Goal: Information Seeking & Learning: Learn about a topic

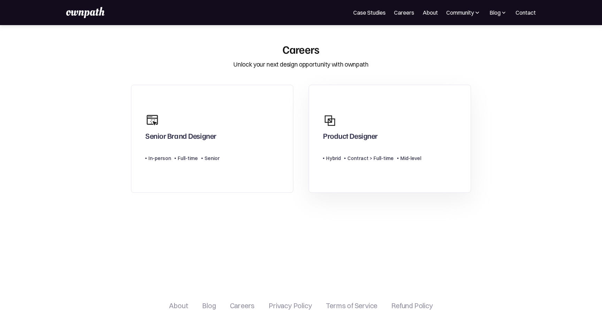
click at [335, 170] on link "Product Designer Type Level Hybrid Contract > Full-time Mid-level" at bounding box center [390, 139] width 162 height 108
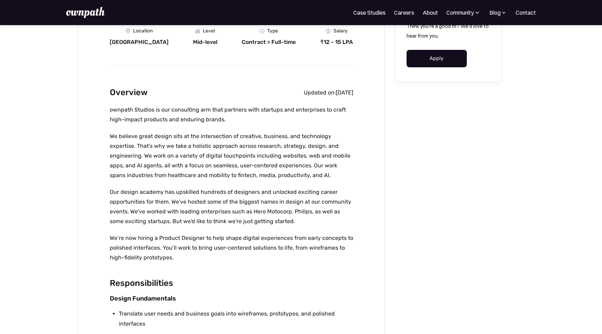
click at [245, 173] on p "We believe great design sits at the intersection of creative, business, and tec…" at bounding box center [231, 155] width 243 height 49
click at [245, 173] on p "We believe great design sits at the intersection of creative, business, and tec…" at bounding box center [231, 154] width 243 height 49
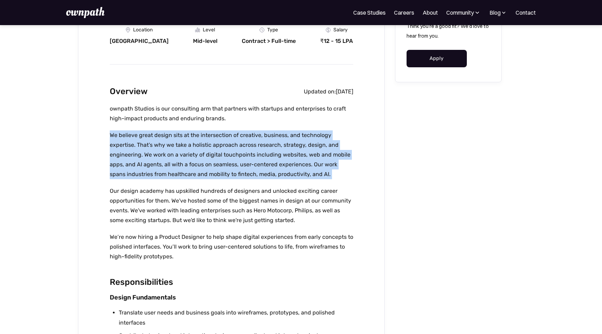
click at [245, 173] on p "We believe great design sits at the intersection of creative, business, and tec…" at bounding box center [231, 154] width 243 height 49
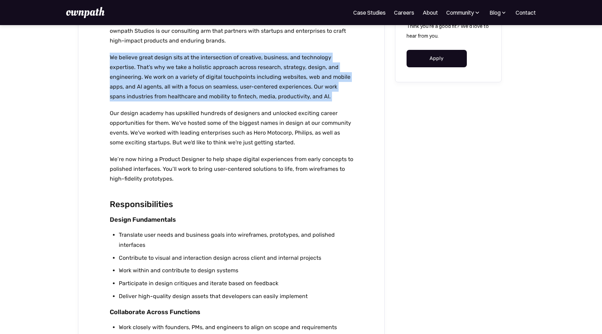
scroll to position [221, 0]
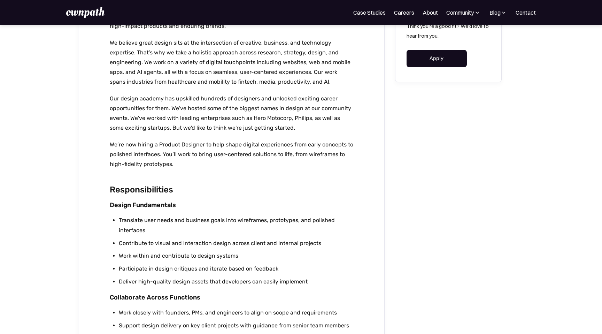
click at [238, 220] on li "Translate user needs and business goals into wireframes, prototypes, and polish…" at bounding box center [236, 225] width 234 height 20
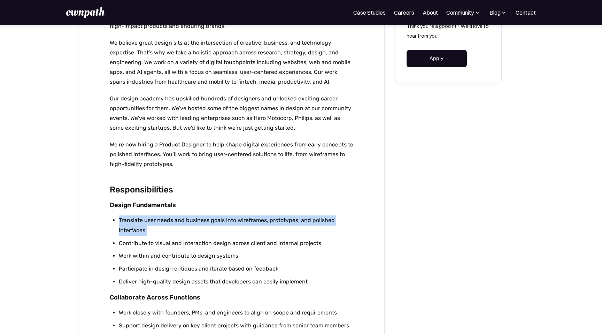
click at [238, 220] on li "Translate user needs and business goals into wireframes, prototypes, and polish…" at bounding box center [236, 225] width 234 height 20
click at [244, 220] on li "Translate user needs and business goals into wireframes, prototypes, and polish…" at bounding box center [236, 225] width 234 height 20
